Goal: Task Accomplishment & Management: Manage account settings

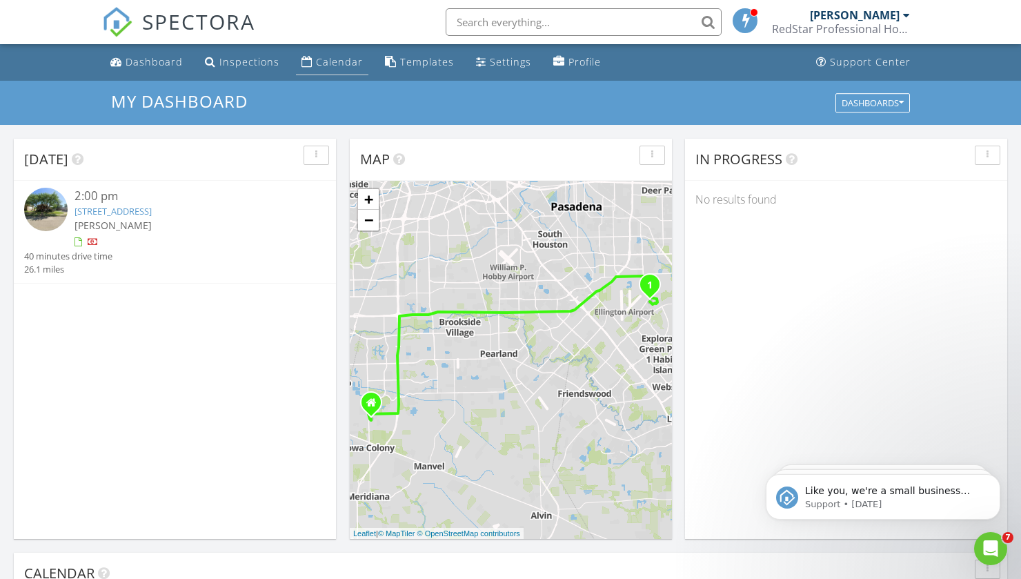
click at [317, 63] on div "Calendar" at bounding box center [339, 61] width 47 height 13
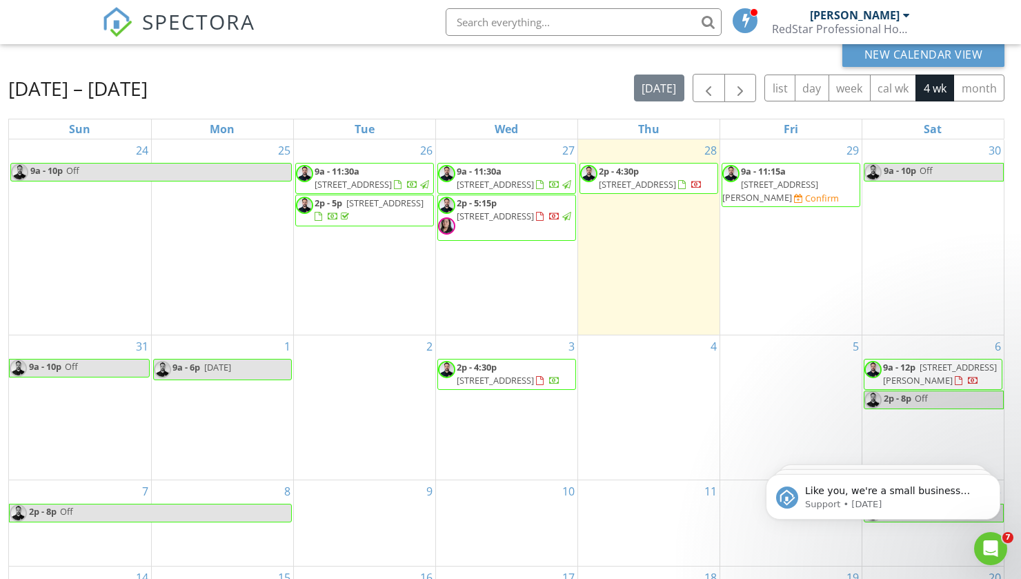
scroll to position [97, 0]
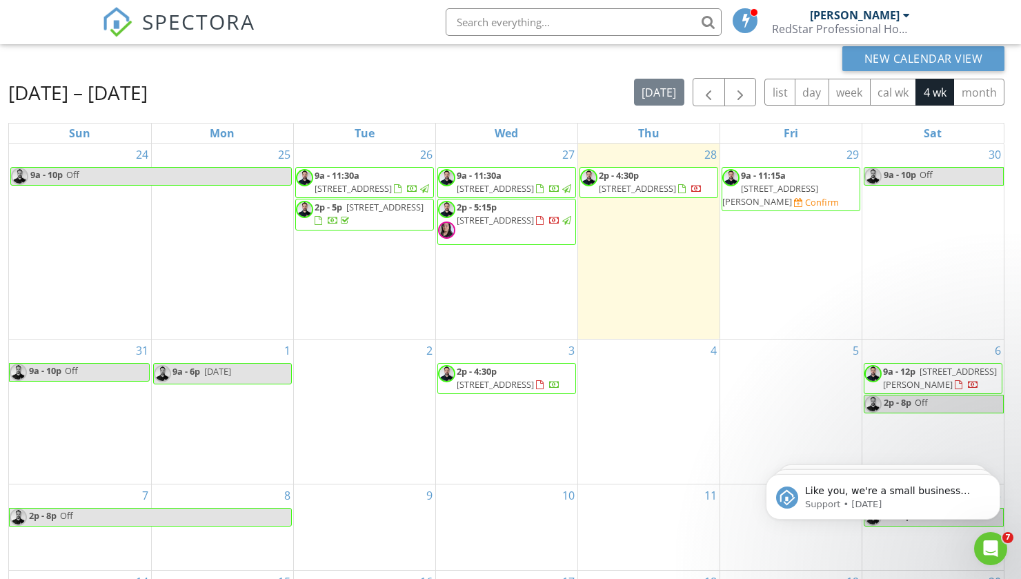
click at [373, 189] on span "[STREET_ADDRESS]" at bounding box center [353, 188] width 77 height 12
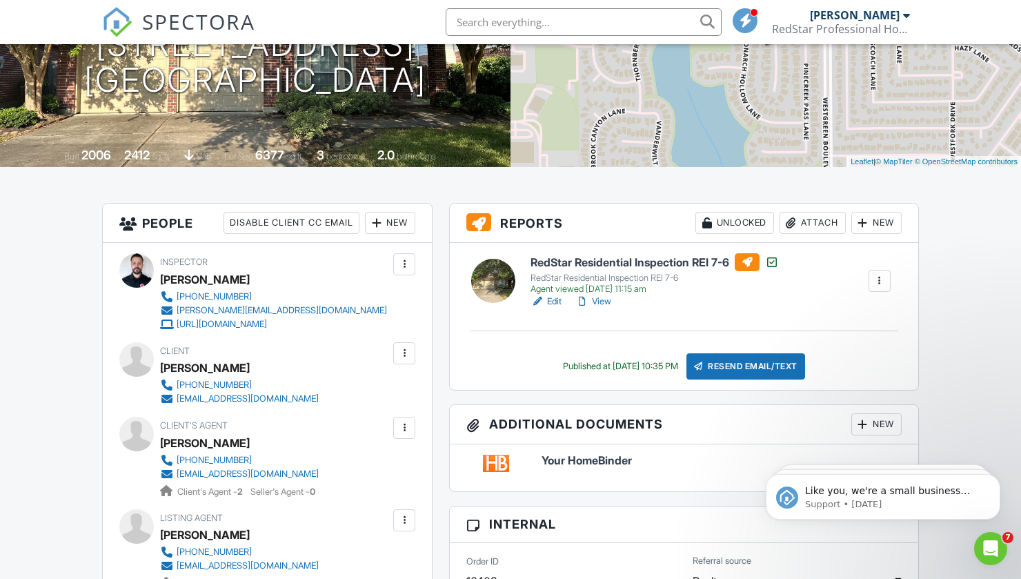
scroll to position [205, 0]
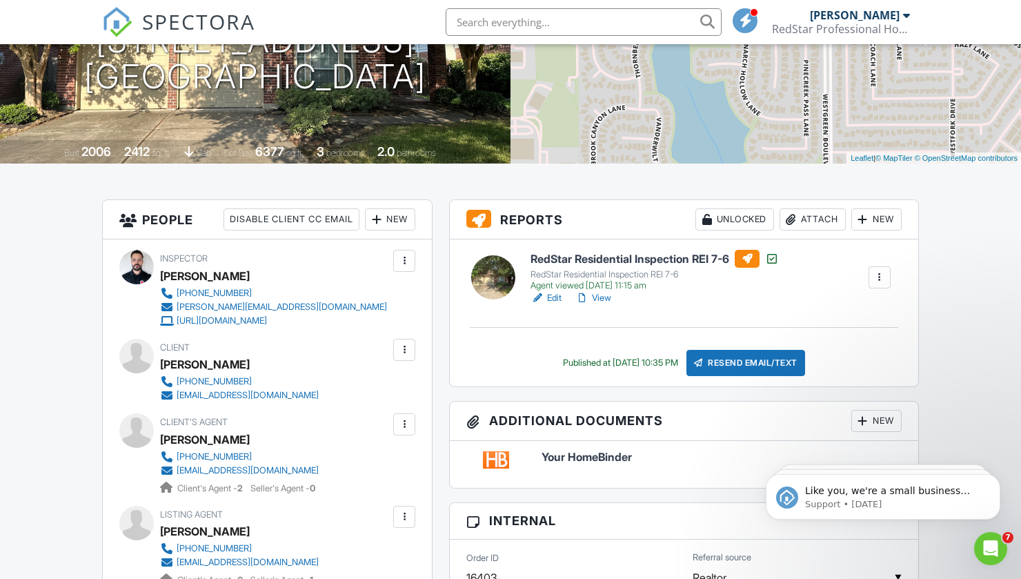
click at [608, 299] on link "View" at bounding box center [593, 298] width 36 height 14
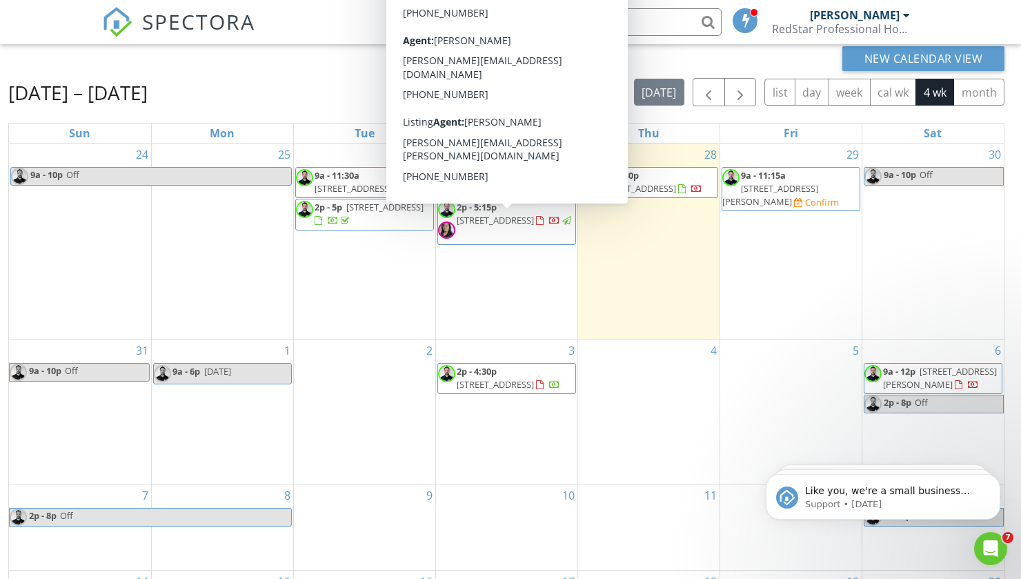
click at [488, 242] on span "2p - 5:15p [STREET_ADDRESS]" at bounding box center [506, 221] width 137 height 41
